Goal: Task Accomplishment & Management: Complete application form

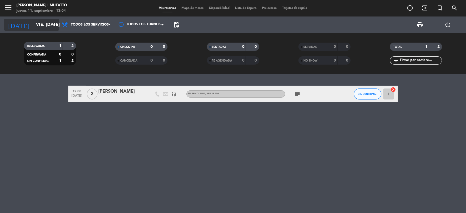
click at [35, 27] on input "vie. [DATE]" at bounding box center [62, 25] width 58 height 11
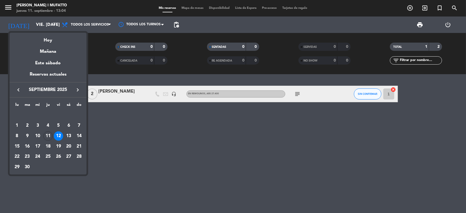
click at [78, 92] on icon "keyboard_arrow_right" at bounding box center [77, 90] width 7 height 7
click at [69, 146] on div "22" at bounding box center [68, 146] width 9 height 9
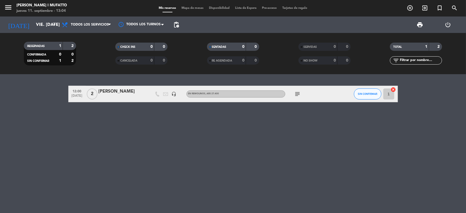
type input "sáb. [DATE]"
click at [116, 92] on div "[PERSON_NAME] ([PERSON_NAME])" at bounding box center [122, 91] width 47 height 7
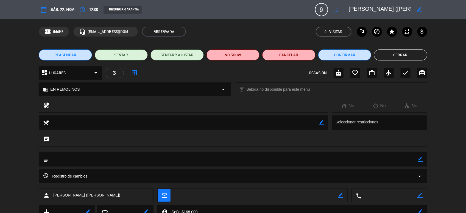
click at [402, 53] on button "Cerrar" at bounding box center [400, 54] width 53 height 11
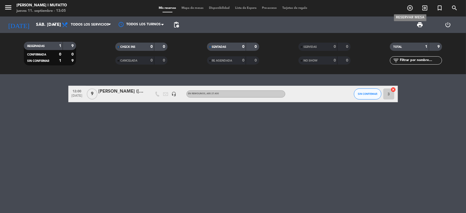
click at [412, 8] on icon "add_circle_outline" at bounding box center [410, 8] width 7 height 7
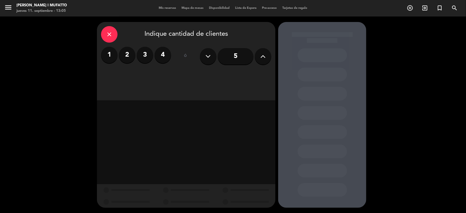
click at [236, 49] on input "5" at bounding box center [236, 56] width 36 height 16
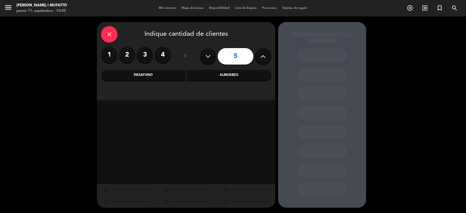
click at [182, 74] on div "Desayuno" at bounding box center [143, 75] width 85 height 11
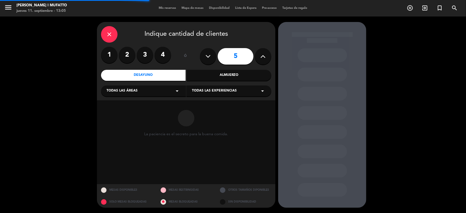
click at [200, 89] on span "Todas las experiencias" at bounding box center [214, 90] width 45 height 5
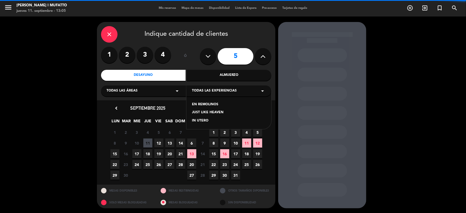
click at [206, 103] on div "EN REMOLINOS" at bounding box center [229, 104] width 74 height 5
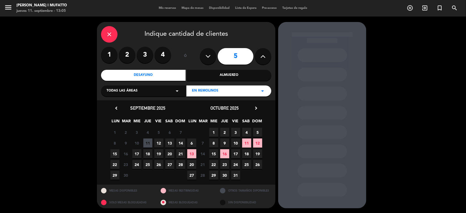
click at [255, 107] on icon "chevron_right" at bounding box center [256, 108] width 6 height 6
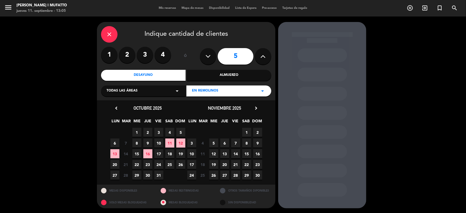
click at [245, 163] on span "22" at bounding box center [246, 164] width 9 height 9
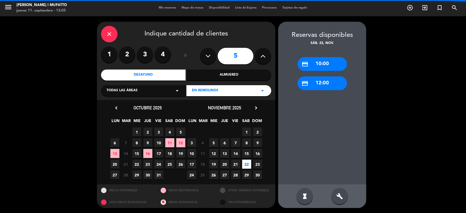
click at [318, 68] on div "credit_card 10:00" at bounding box center [322, 64] width 49 height 14
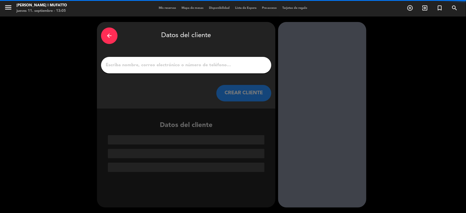
scroll to position [0, 0]
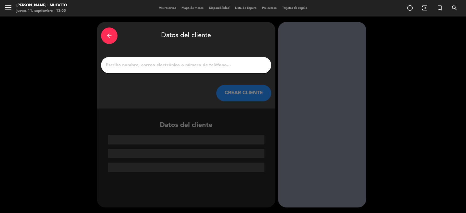
drag, startPoint x: 241, startPoint y: 71, endPoint x: 227, endPoint y: 65, distance: 14.4
click at [227, 65] on div at bounding box center [186, 65] width 170 height 16
click at [227, 65] on input "1" at bounding box center [186, 65] width 162 height 8
paste input "[PERSON_NAME]"
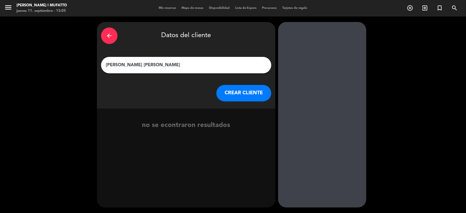
type input "[PERSON_NAME] [PERSON_NAME]"
click at [236, 87] on button "CREAR CLIENTE" at bounding box center [244, 93] width 55 height 16
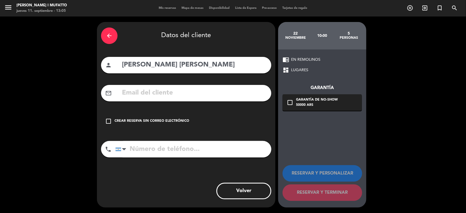
click at [171, 118] on div "check_box_outline_blank Crear reserva sin correo electrónico" at bounding box center [186, 121] width 170 height 16
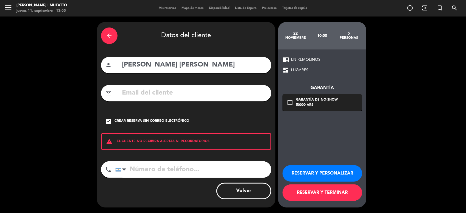
click at [326, 180] on button "RESERVAR Y PERSONALIZAR" at bounding box center [323, 173] width 80 height 16
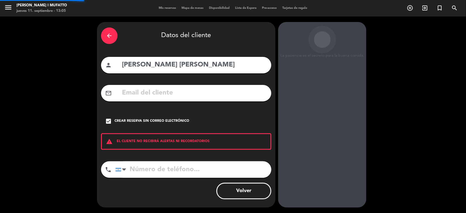
click at [326, 180] on div "La paciencia es el secreto para la buena comida. 22 noviembre 10:00 5 personas …" at bounding box center [322, 115] width 88 height 186
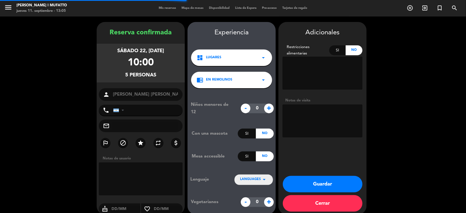
scroll to position [7, 0]
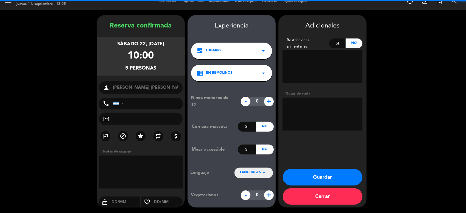
click at [257, 173] on span "LANGUAGES" at bounding box center [250, 172] width 21 height 5
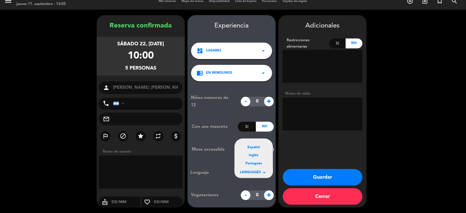
click at [255, 155] on div "Inglés" at bounding box center [253, 155] width 27 height 5
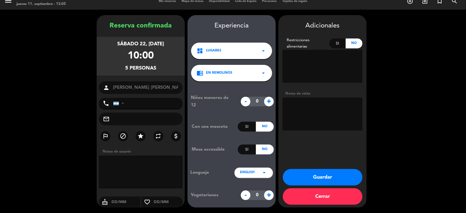
click at [310, 111] on textarea at bounding box center [323, 114] width 80 height 33
type textarea "a"
type textarea "paga pax-[PERSON_NAME]"
click at [290, 178] on button "Guardar" at bounding box center [323, 177] width 80 height 16
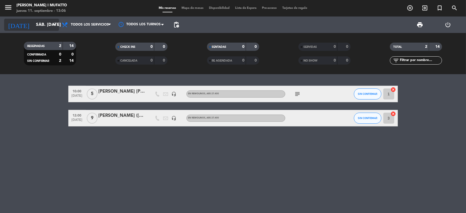
click at [33, 25] on input "sáb. [DATE]" at bounding box center [62, 25] width 58 height 11
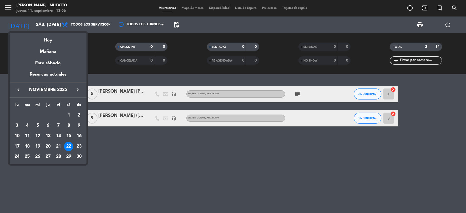
click at [74, 88] on icon "keyboard_arrow_right" at bounding box center [77, 90] width 7 height 7
click at [15, 89] on icon "keyboard_arrow_left" at bounding box center [18, 90] width 7 height 7
click at [38, 124] on div "7" at bounding box center [37, 125] width 9 height 9
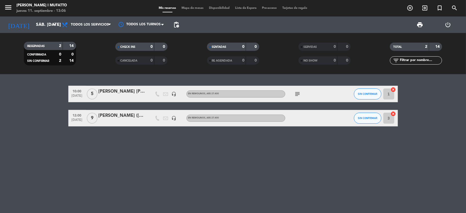
type input "mié. 7 ene."
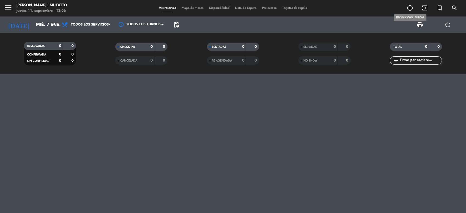
click at [408, 8] on icon "add_circle_outline" at bounding box center [410, 8] width 7 height 7
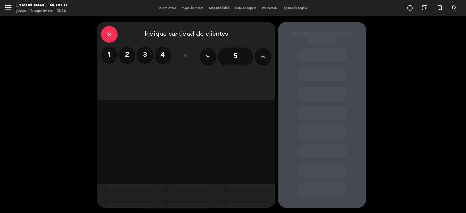
click at [125, 55] on label "2" at bounding box center [127, 55] width 16 height 16
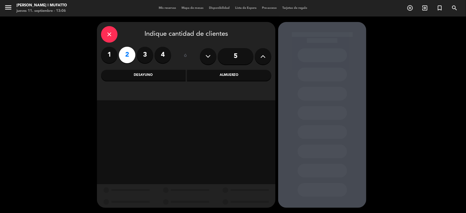
click at [131, 72] on div "Desayuno" at bounding box center [143, 75] width 85 height 11
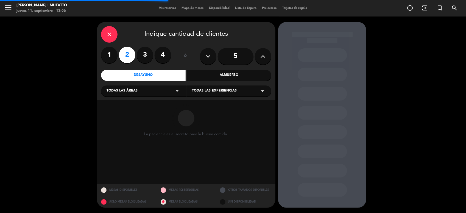
click at [208, 85] on div "Todas las experiencias arrow_drop_down" at bounding box center [229, 90] width 85 height 11
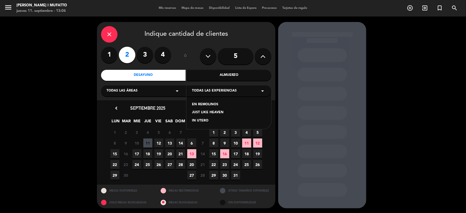
click at [199, 113] on div "JUST LIKE HEAVEN" at bounding box center [229, 112] width 74 height 5
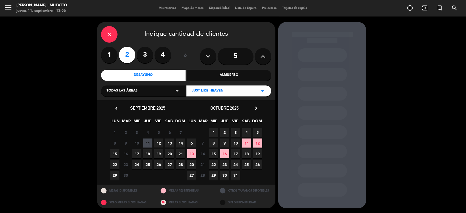
click at [258, 107] on icon "chevron_right" at bounding box center [256, 108] width 6 height 6
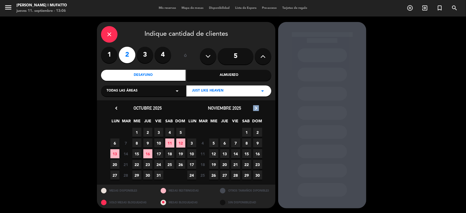
click at [258, 107] on icon "chevron_right" at bounding box center [256, 108] width 6 height 6
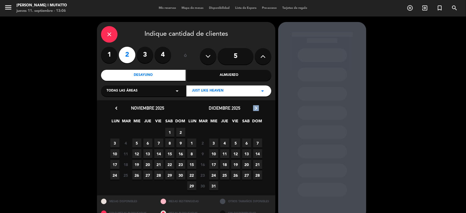
click at [258, 107] on icon "chevron_right" at bounding box center [256, 108] width 6 height 6
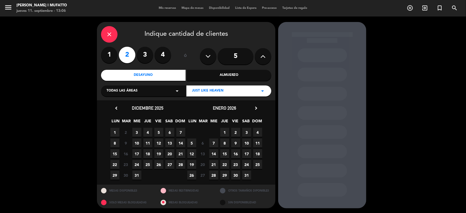
click at [225, 142] on span "8" at bounding box center [224, 143] width 9 height 9
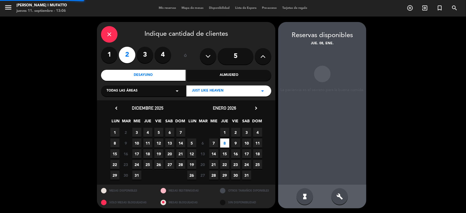
scroll to position [0, 0]
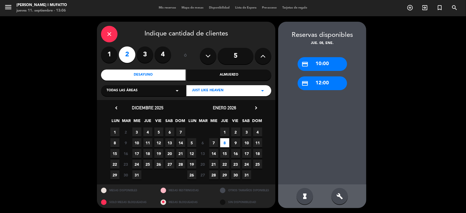
click at [315, 78] on div "credit_card 12:00" at bounding box center [322, 83] width 49 height 14
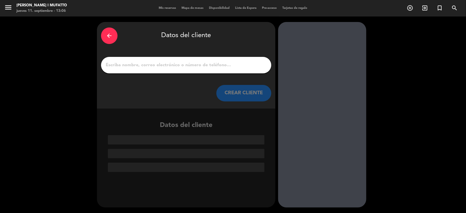
scroll to position [0, 0]
click at [140, 63] on input "1" at bounding box center [186, 65] width 162 height 8
paste input "Ben & [PERSON_NAME]"
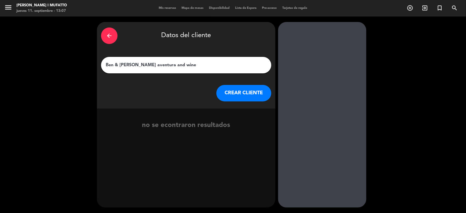
type input "Ben & [PERSON_NAME] aventura and wine"
click at [251, 95] on button "CREAR CLIENTE" at bounding box center [244, 93] width 55 height 16
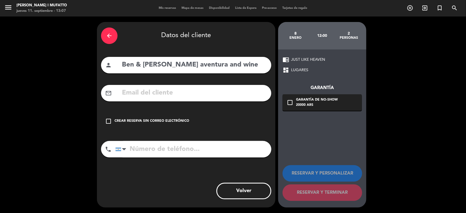
click at [149, 115] on div "check_box_outline_blank Crear reserva sin correo electrónico" at bounding box center [186, 121] width 170 height 16
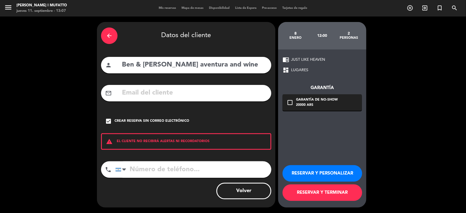
click at [302, 170] on button "RESERVAR Y PERSONALIZAR" at bounding box center [323, 173] width 80 height 16
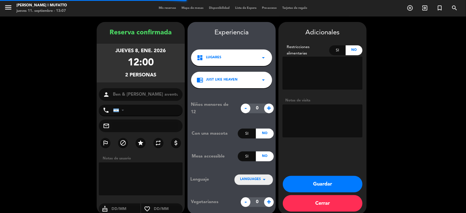
scroll to position [7, 0]
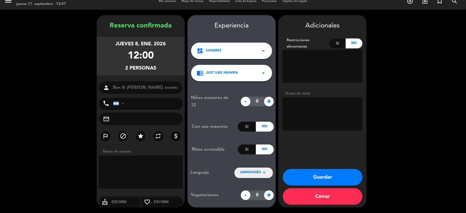
click at [301, 125] on textarea at bounding box center [323, 114] width 80 height 33
type textarea "en privado-just like heaven paga agencia"
click at [289, 176] on button "Guardar" at bounding box center [323, 177] width 80 height 16
